Goal: Task Accomplishment & Management: Use online tool/utility

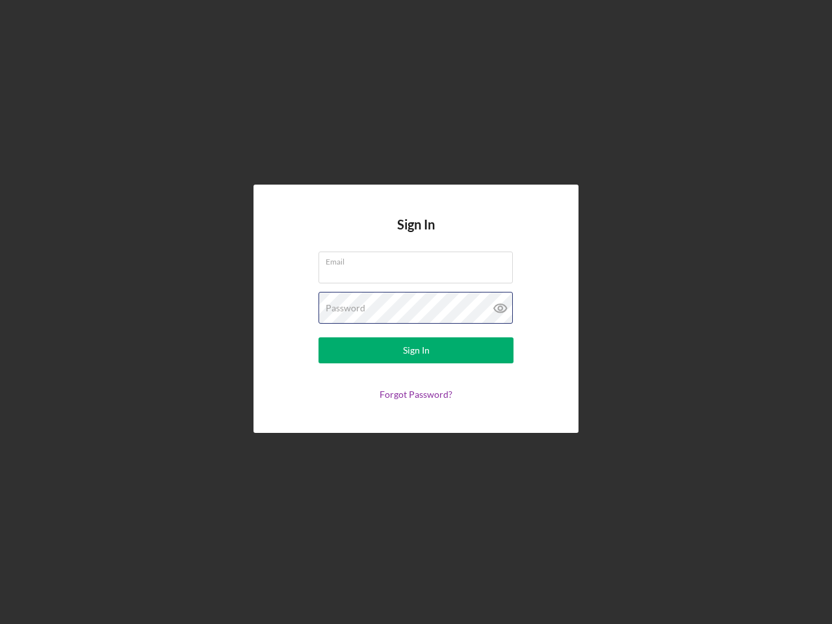
click at [416, 312] on div "Password" at bounding box center [415, 308] width 195 height 32
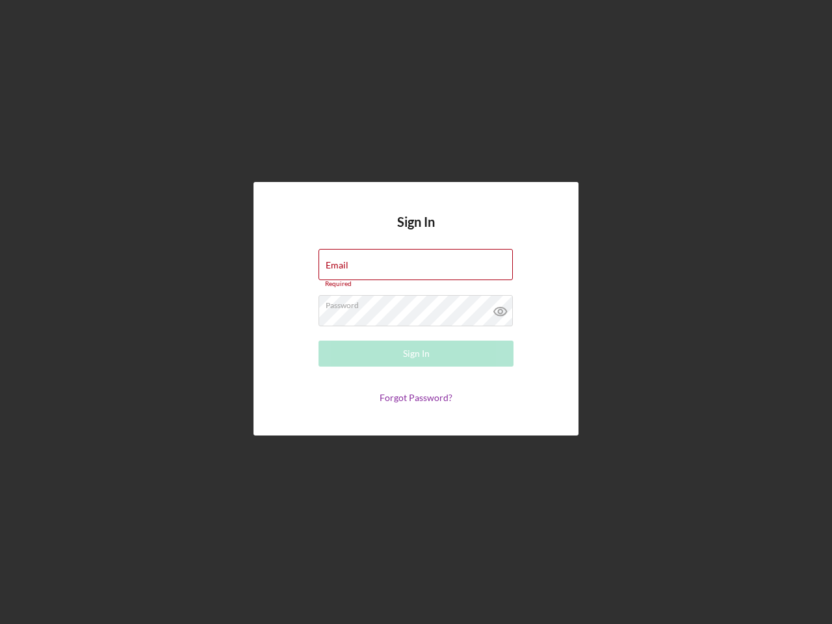
click at [500, 308] on icon at bounding box center [500, 311] width 32 height 32
